Goal: Information Seeking & Learning: Learn about a topic

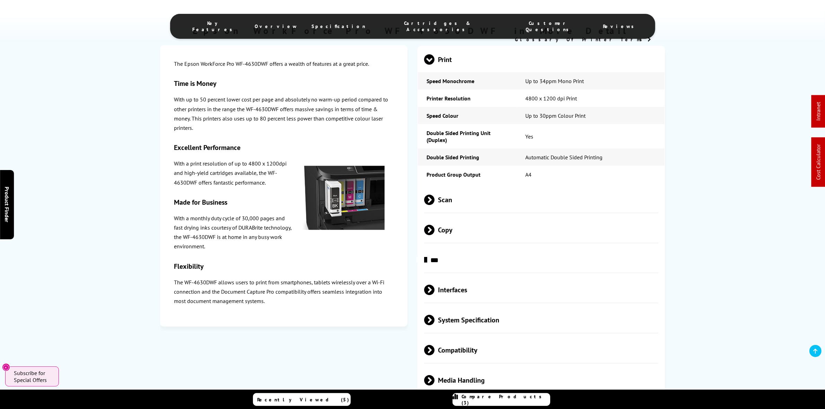
scroll to position [823, 0]
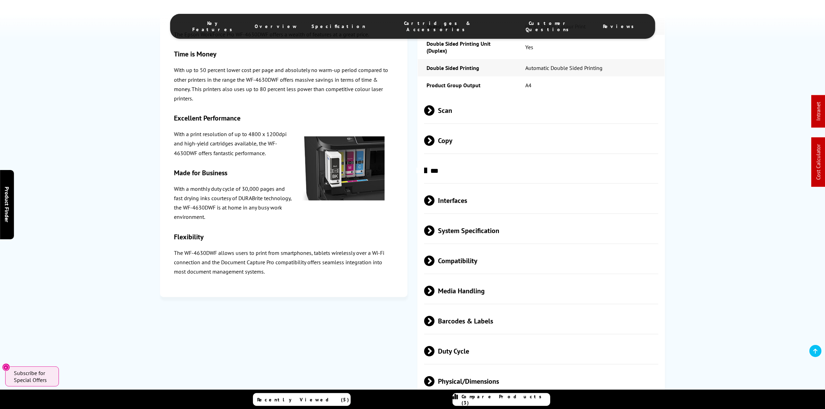
click at [465, 113] on span "Scan" at bounding box center [541, 110] width 234 height 26
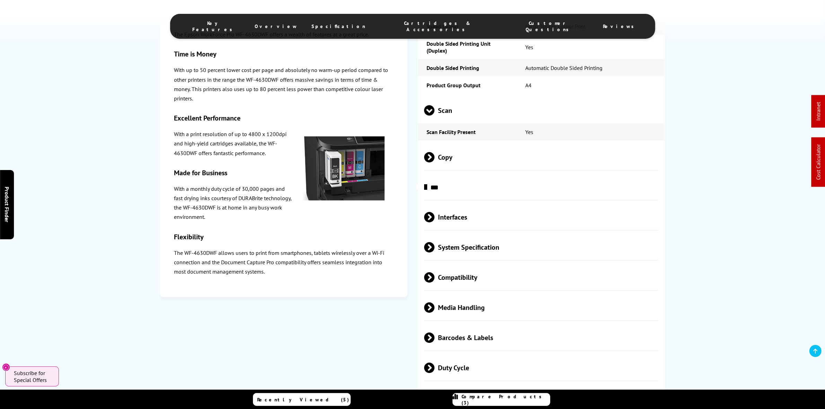
click at [465, 113] on span "Scan" at bounding box center [541, 110] width 234 height 26
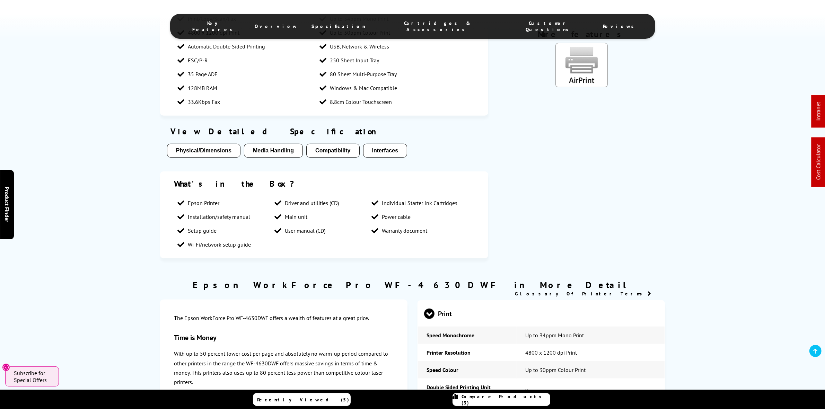
scroll to position [390, 0]
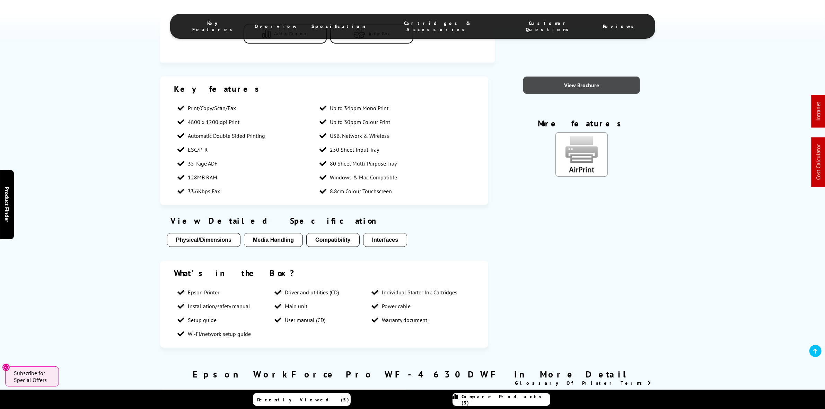
click at [594, 84] on link "View Brochure" at bounding box center [582, 85] width 117 height 17
